Goal: Navigation & Orientation: Find specific page/section

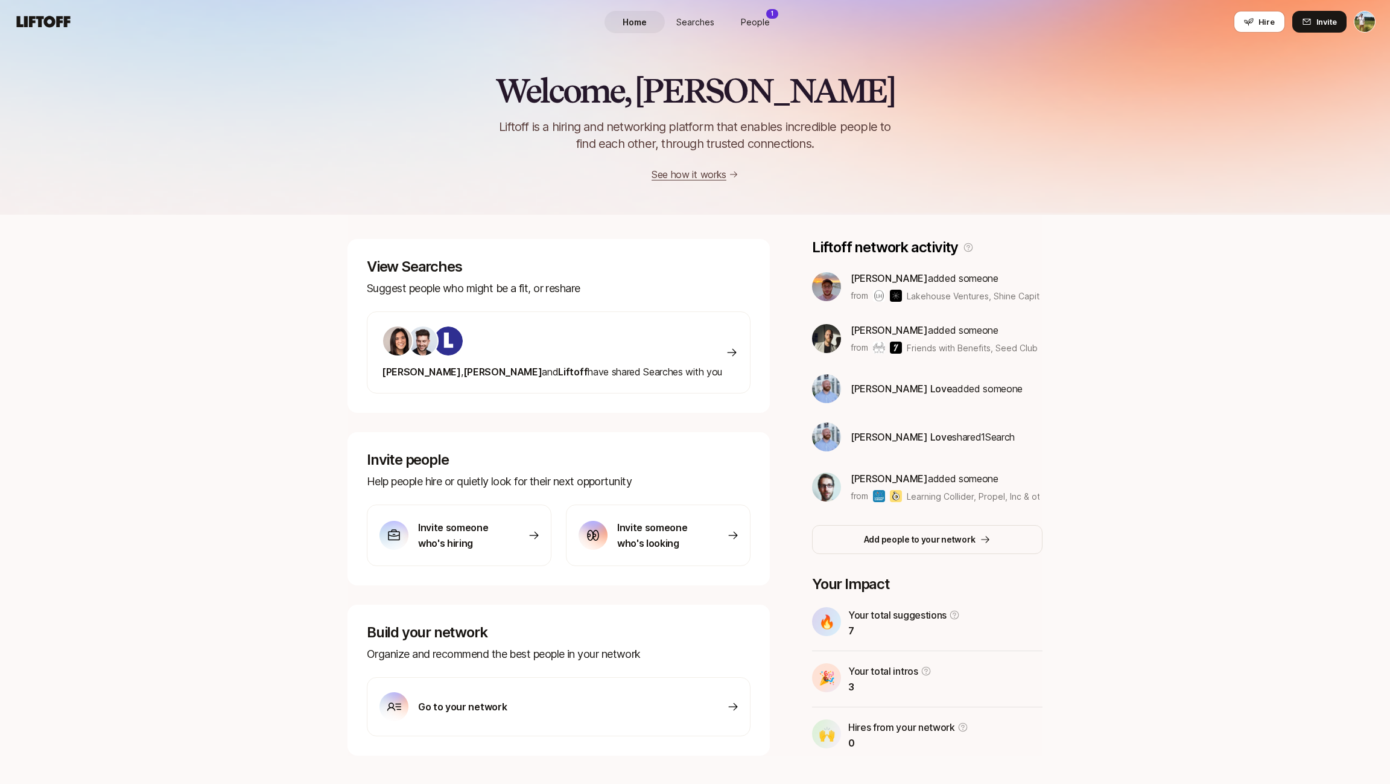
click at [763, 18] on span "People" at bounding box center [755, 22] width 29 height 13
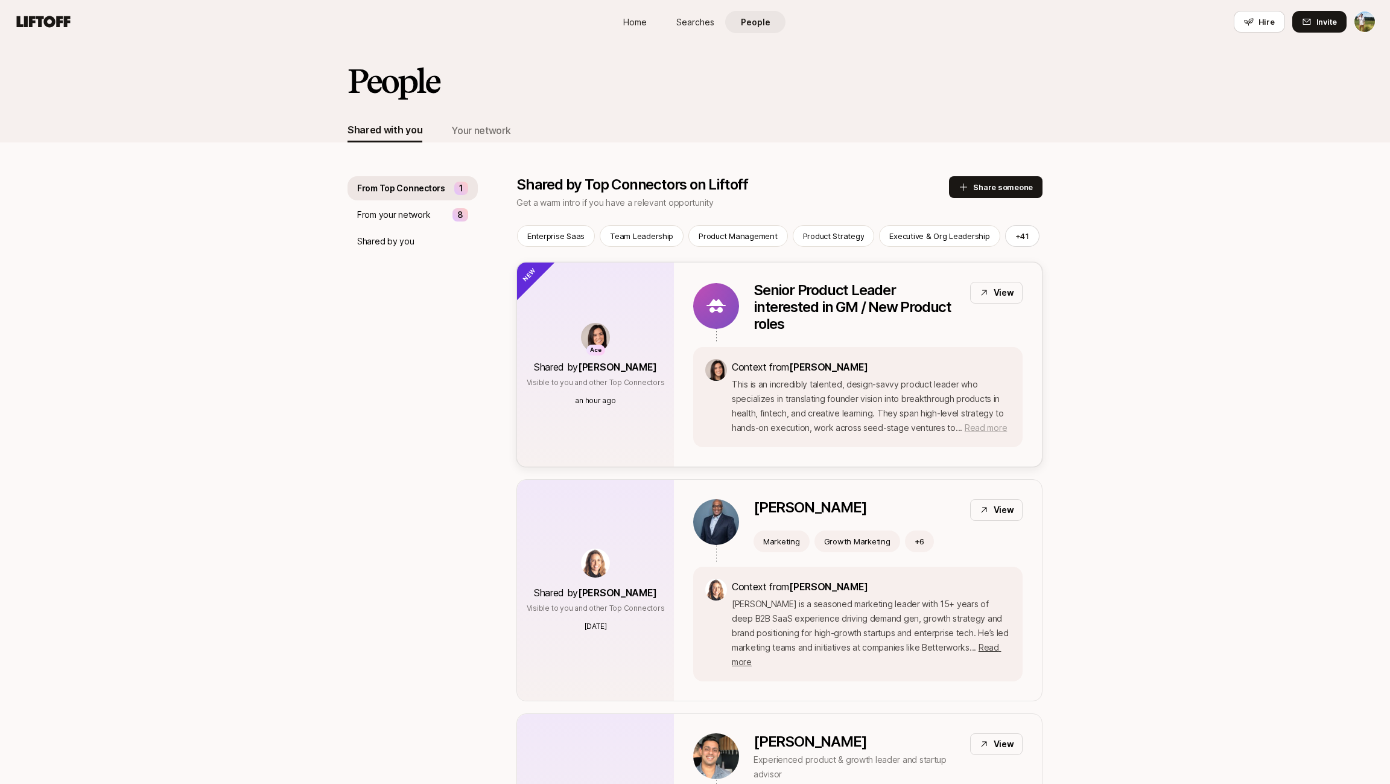
click at [965, 425] on span "Read more" at bounding box center [986, 427] width 42 height 10
click at [462, 131] on div "Your network" at bounding box center [480, 131] width 59 height 16
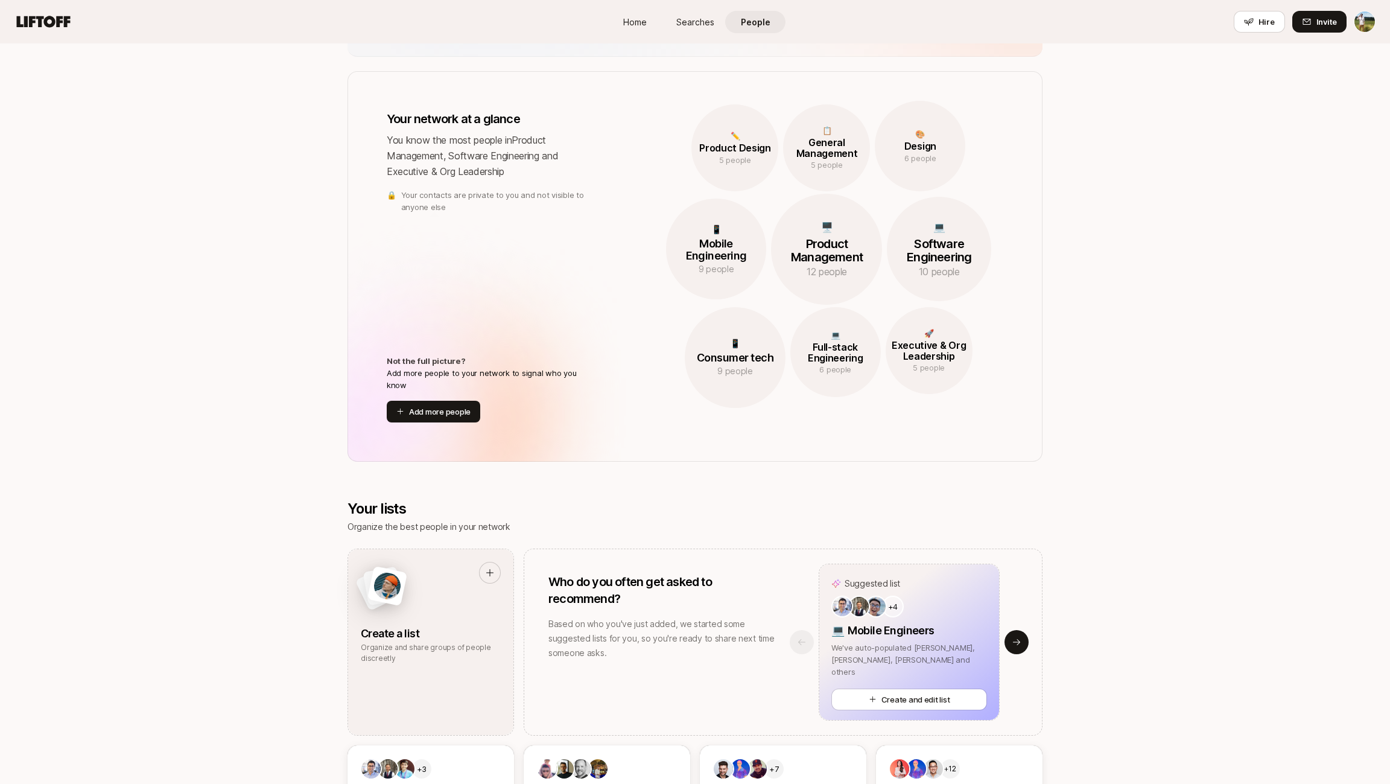
scroll to position [14, 0]
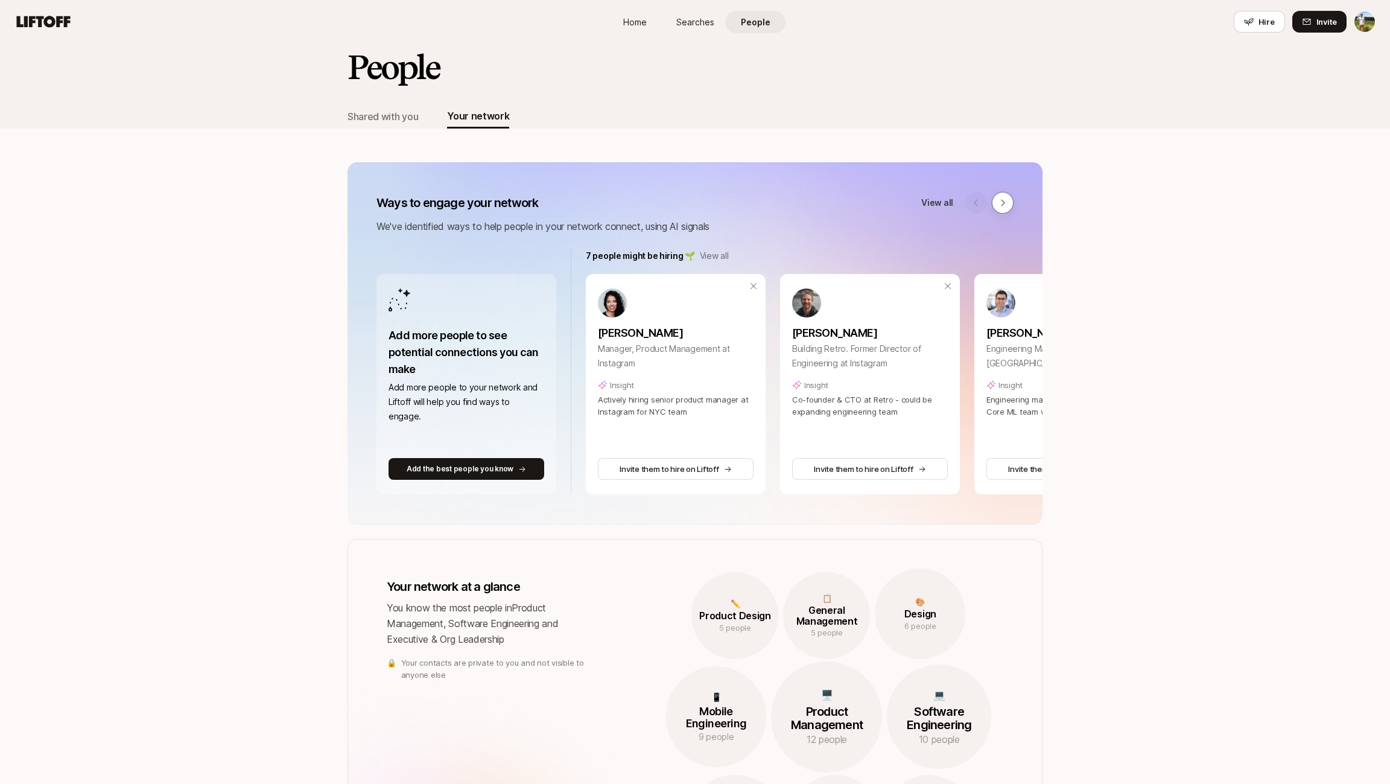
click at [637, 18] on span "Home" at bounding box center [635, 22] width 24 height 13
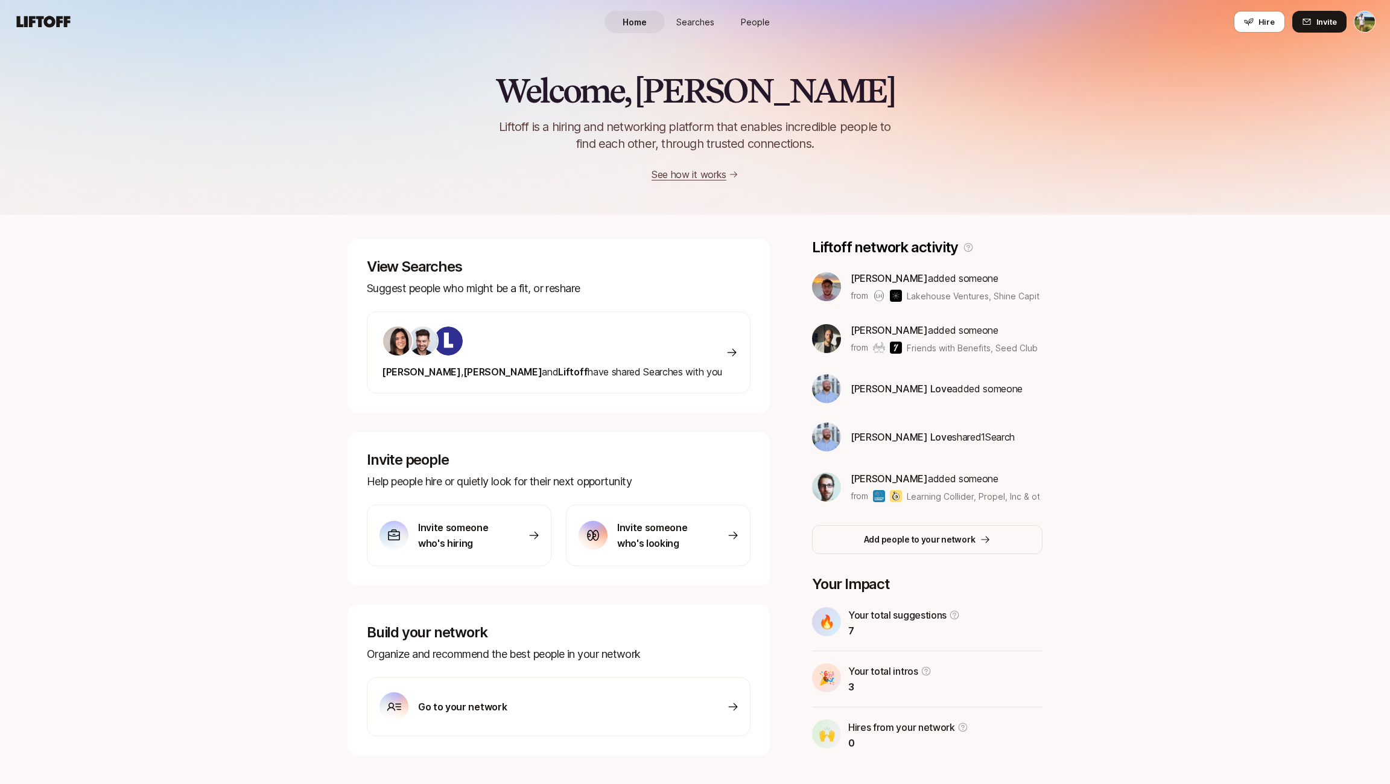
click at [698, 20] on span "Searches" at bounding box center [696, 22] width 38 height 13
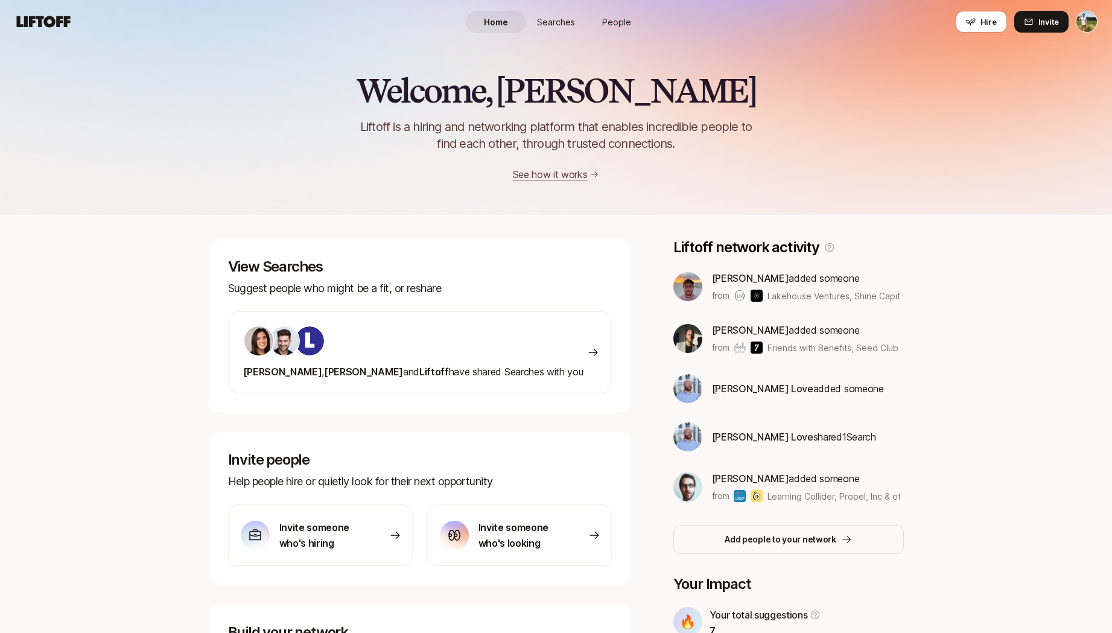
click at [555, 21] on span "Searches" at bounding box center [556, 22] width 38 height 13
click at [551, 11] on link "Searches" at bounding box center [556, 22] width 60 height 22
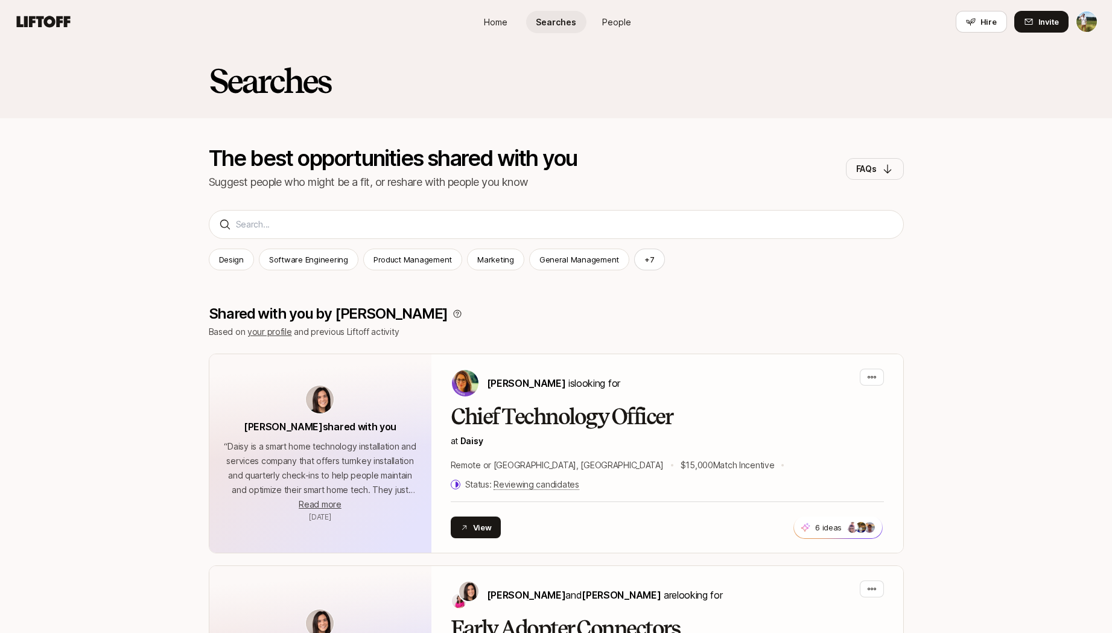
scroll to position [-1, 0]
click at [607, 25] on span "People" at bounding box center [616, 22] width 29 height 13
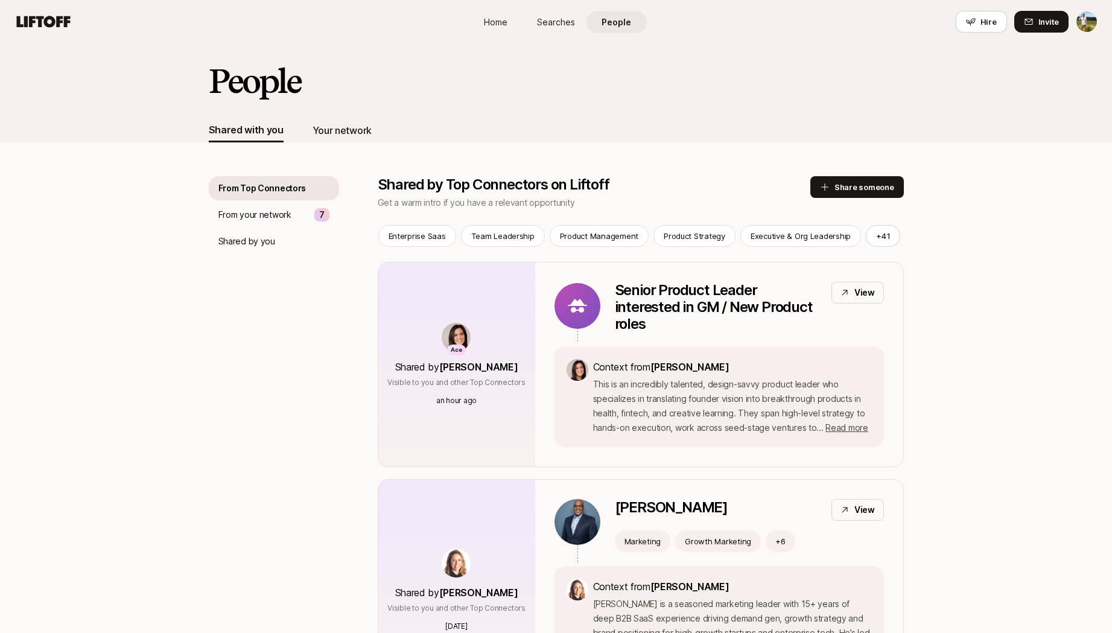
click at [369, 131] on div "Your network" at bounding box center [342, 131] width 59 height 16
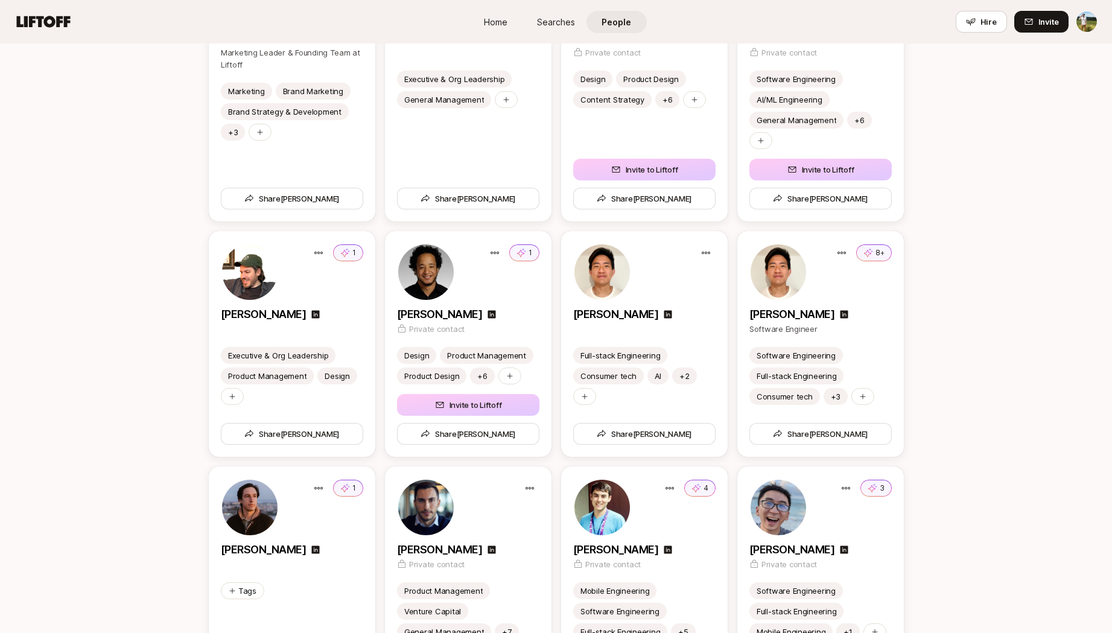
scroll to position [2898, 0]
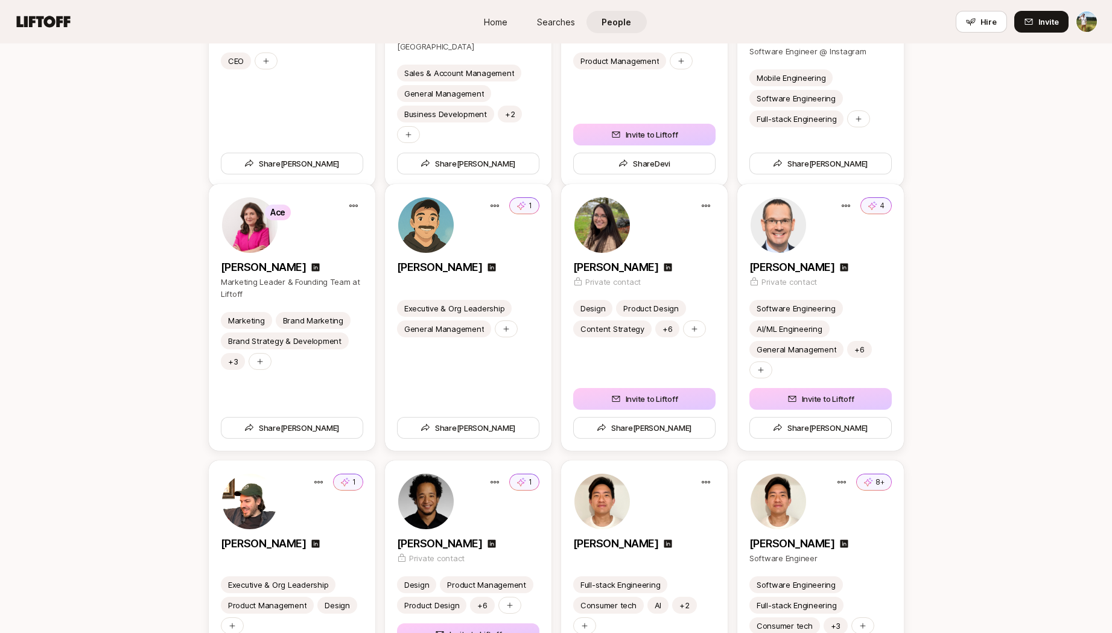
scroll to position [3577, 0]
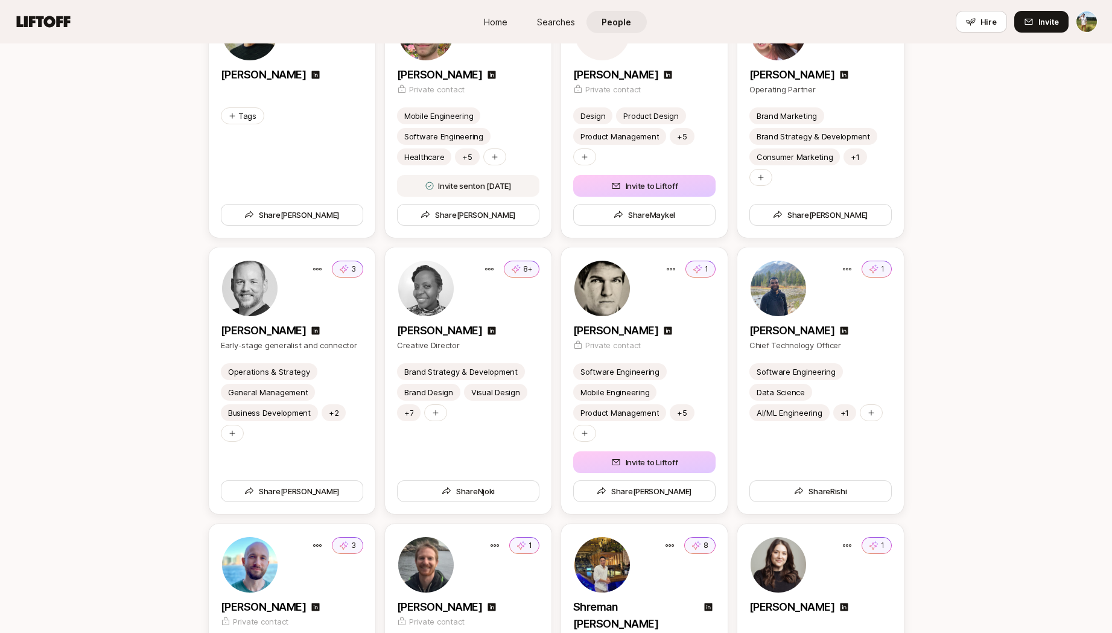
click at [502, 21] on span "Home" at bounding box center [496, 22] width 24 height 13
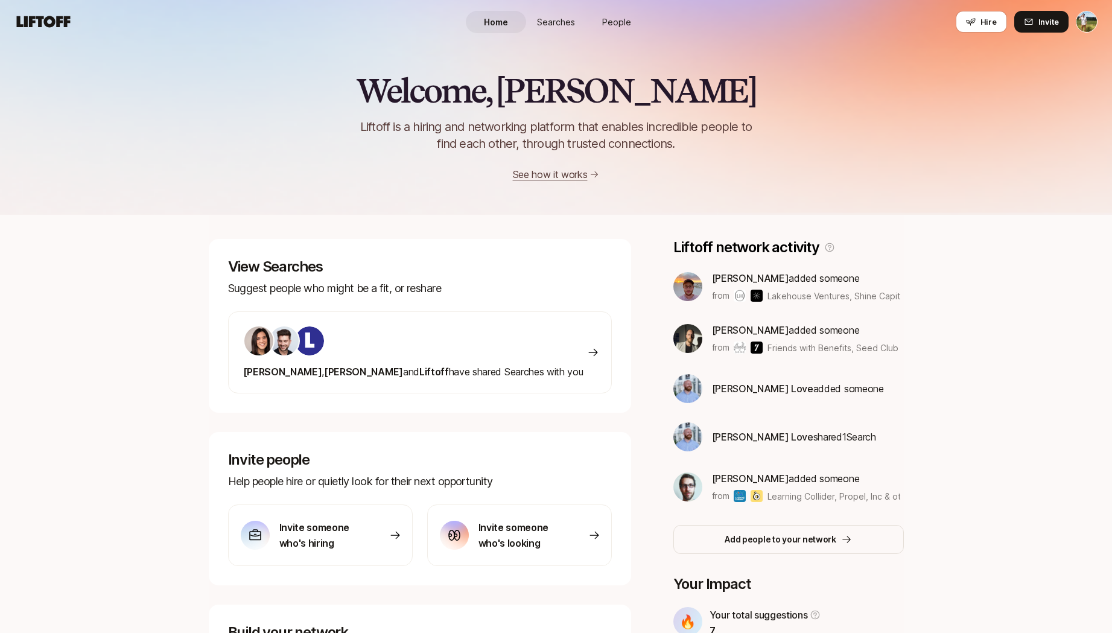
click at [561, 28] on link "Searches" at bounding box center [556, 22] width 60 height 22
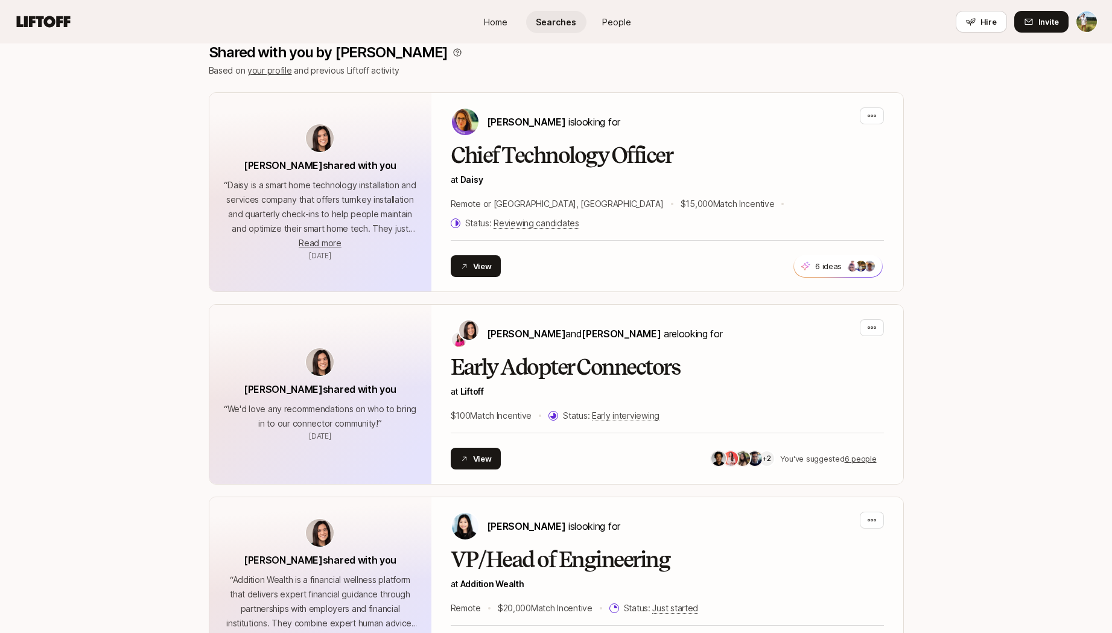
scroll to position [476, 0]
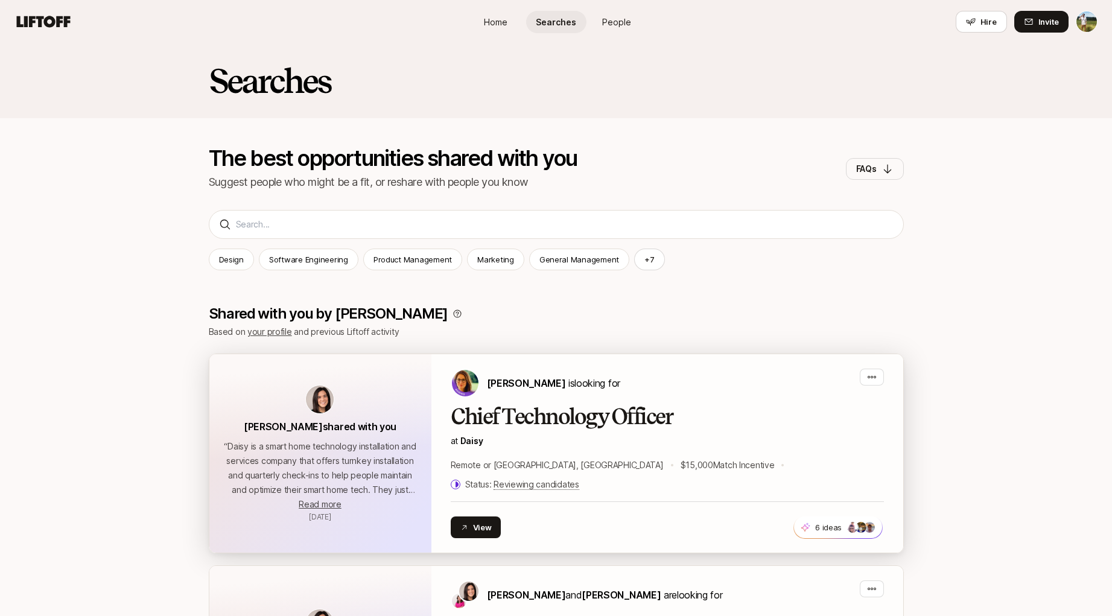
scroll to position [-18, 0]
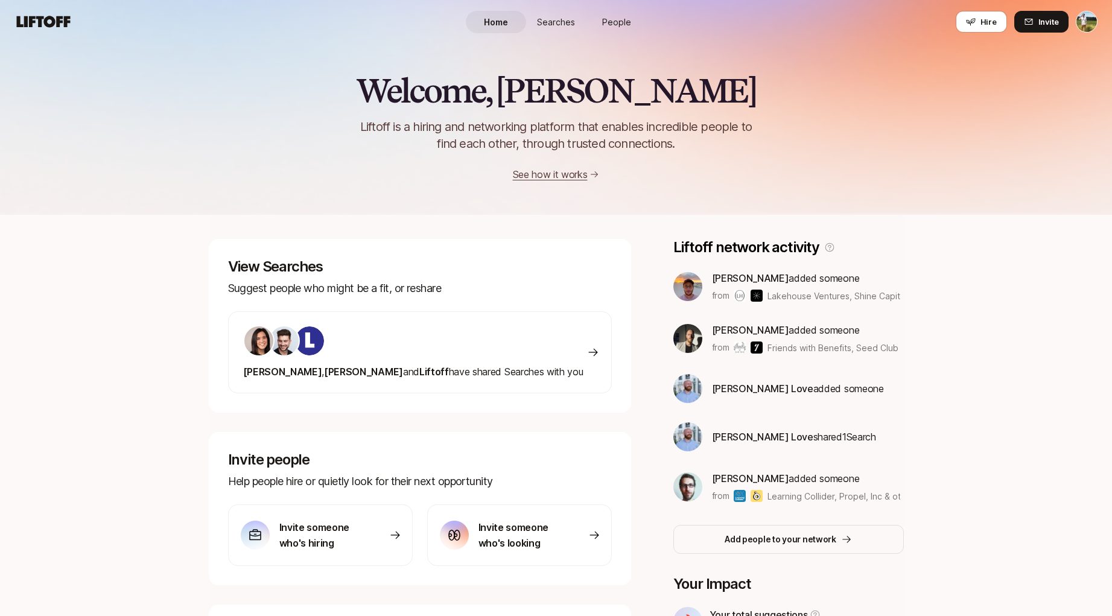
click at [572, 26] on span "Searches" at bounding box center [556, 22] width 38 height 13
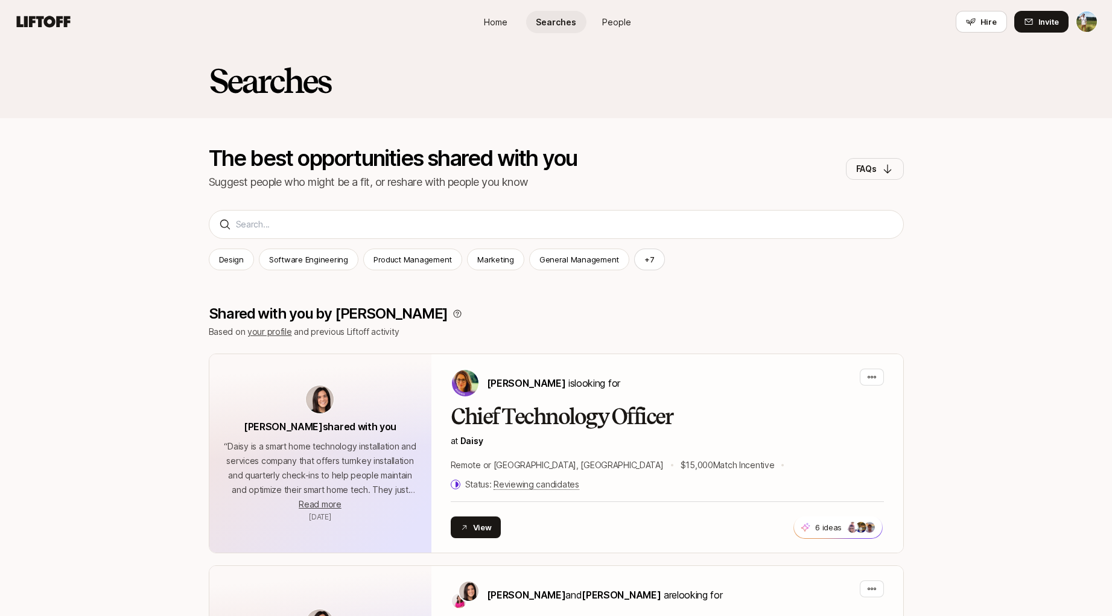
click at [602, 25] on link "People" at bounding box center [617, 22] width 60 height 22
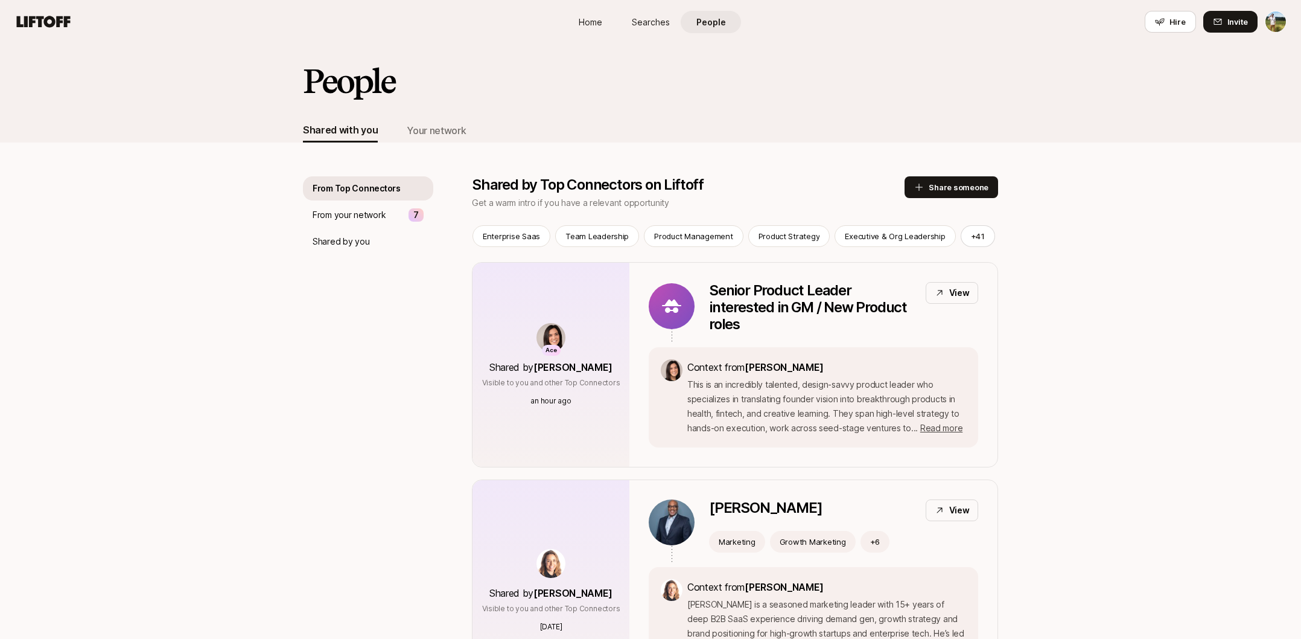
click at [591, 21] on span "Home" at bounding box center [591, 22] width 24 height 13
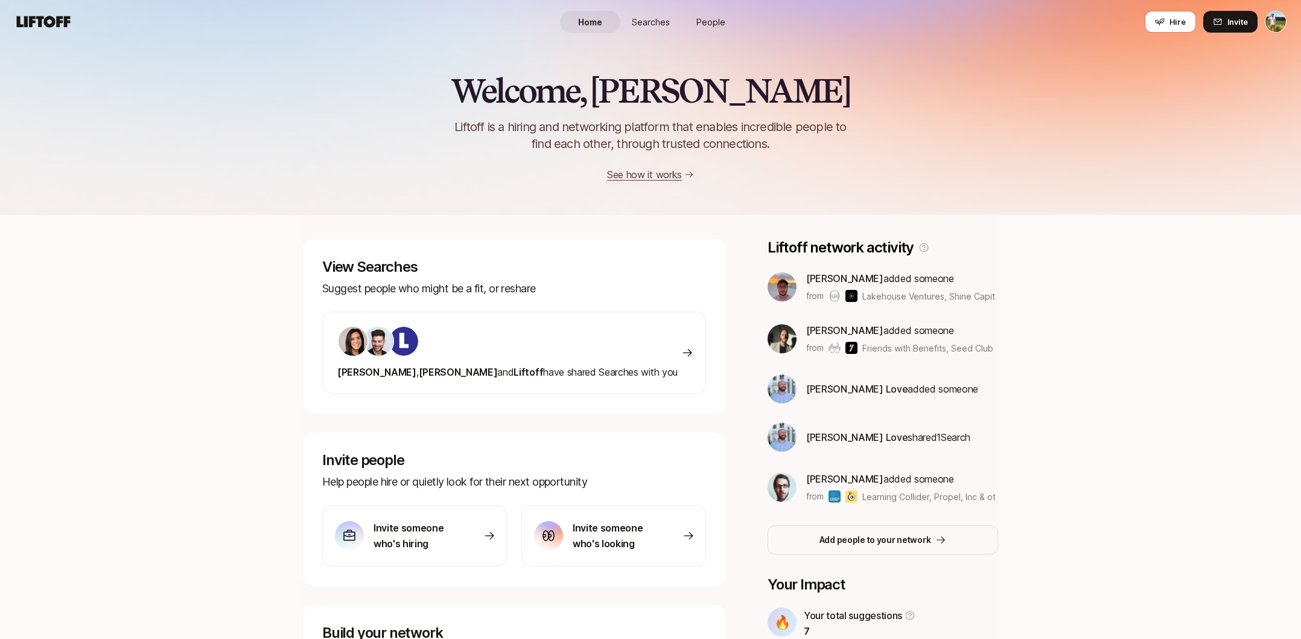
click at [639, 24] on span "Searches" at bounding box center [651, 22] width 38 height 13
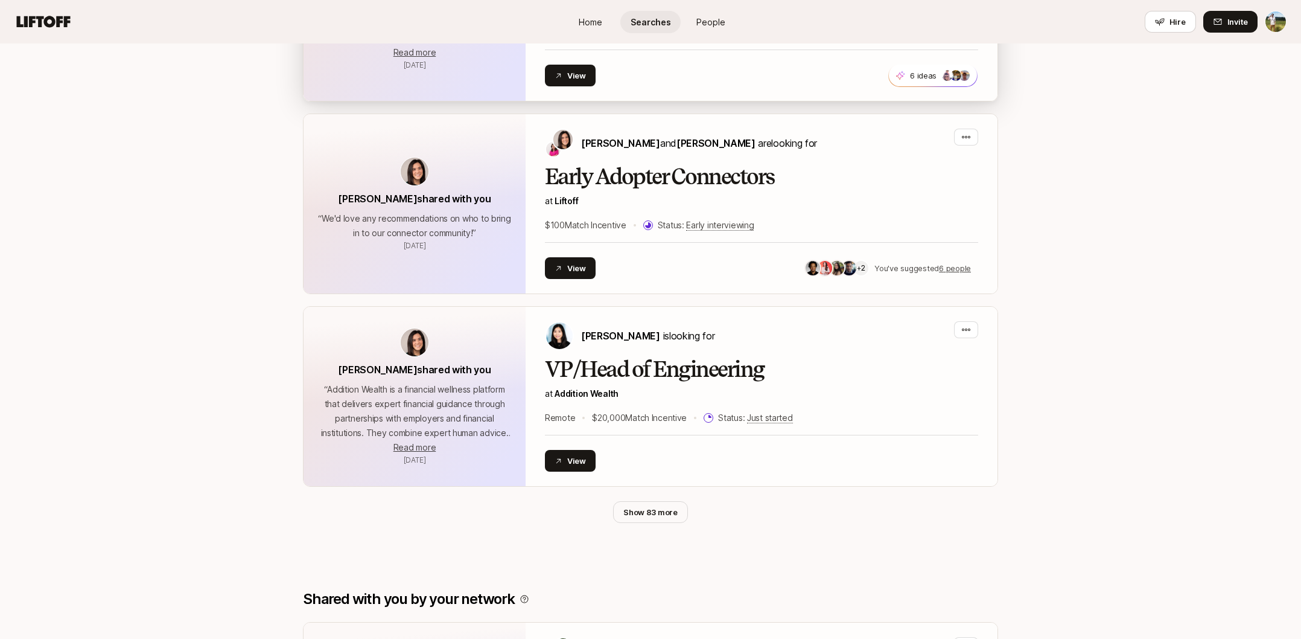
scroll to position [450, 0]
